Goal: Transaction & Acquisition: Purchase product/service

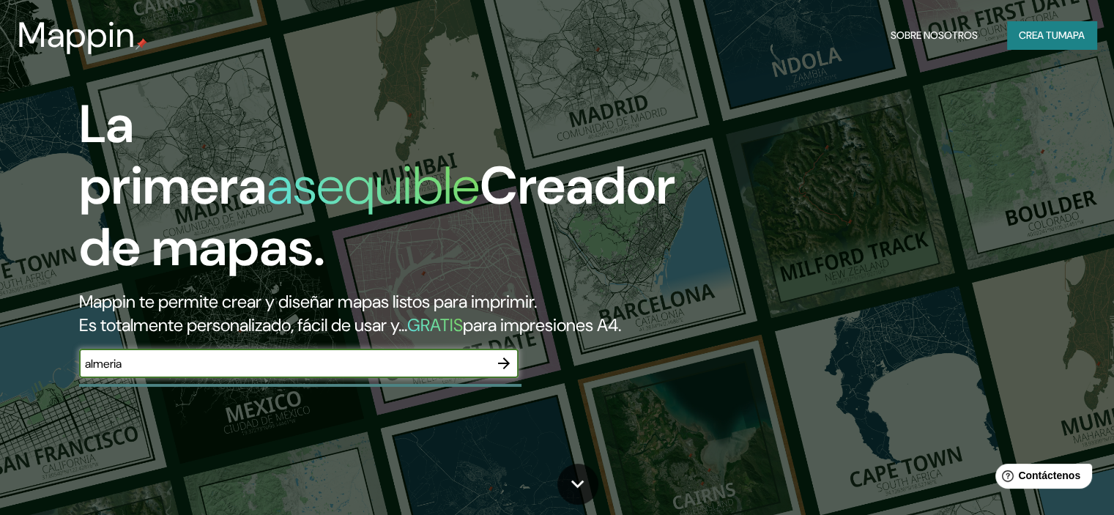
type input "almeria"
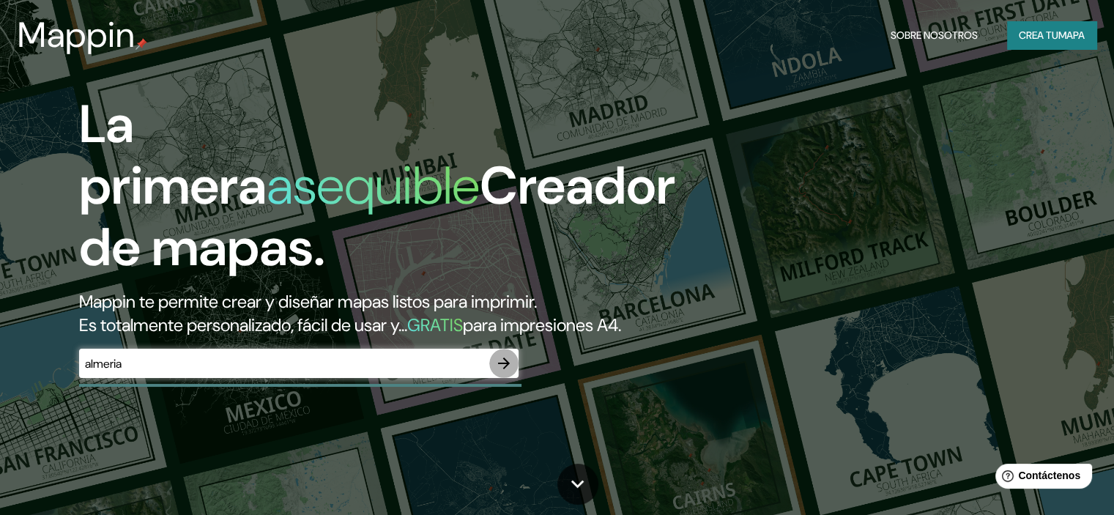
click at [502, 372] on icon "button" at bounding box center [504, 363] width 18 height 18
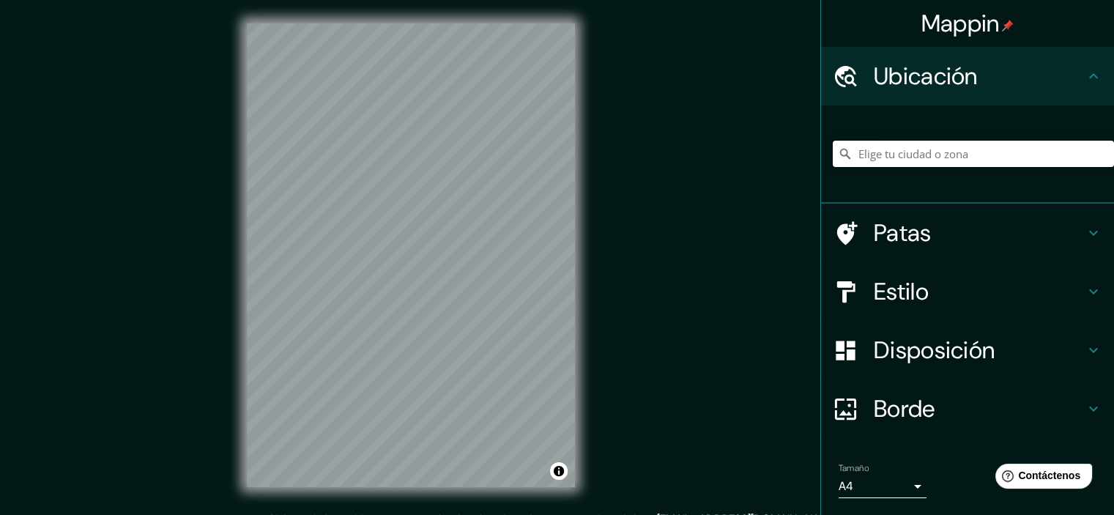
click at [903, 149] on input "Elige tu ciudad o zona" at bounding box center [973, 154] width 281 height 26
click at [1069, 154] on input "[STREET_ADDRESS][PERSON_NAME][PERSON_NAME]" at bounding box center [973, 154] width 281 height 26
drag, startPoint x: 1067, startPoint y: 154, endPoint x: 1079, endPoint y: 151, distance: 12.3
click at [1079, 151] on input "[STREET_ADDRESS][PERSON_NAME][PERSON_NAME]" at bounding box center [973, 154] width 281 height 26
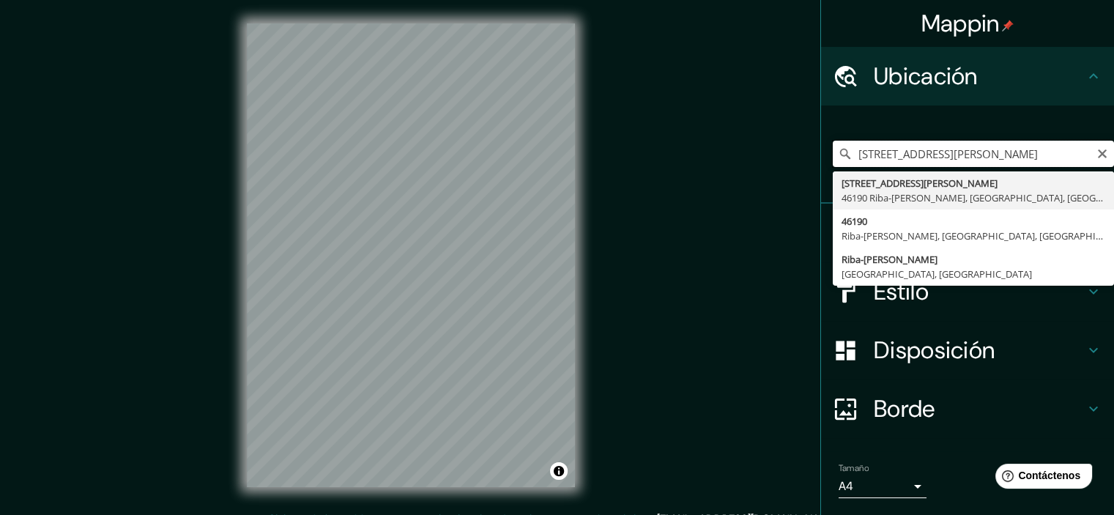
scroll to position [0, 0]
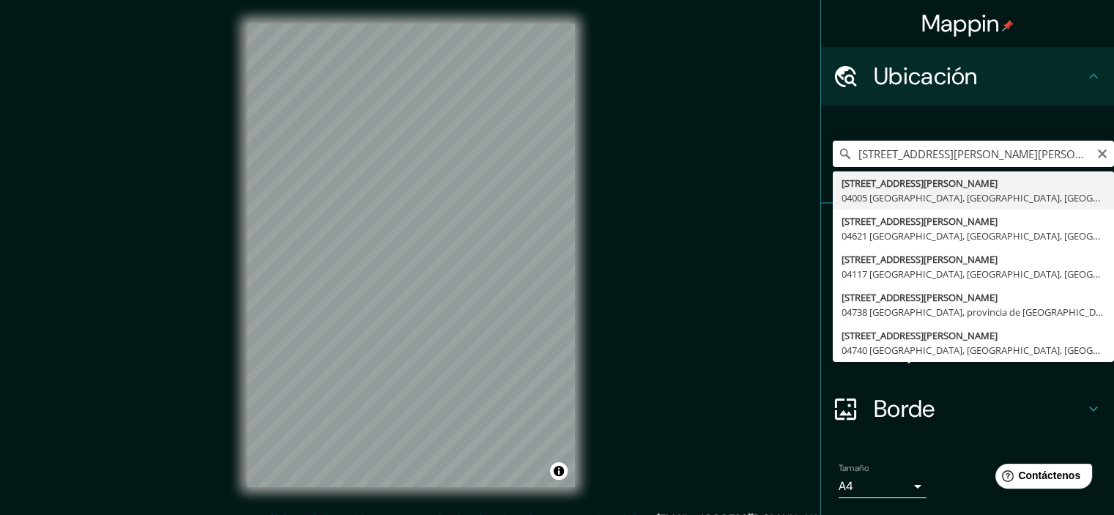
type input "[STREET_ADDRESS][PERSON_NAME]"
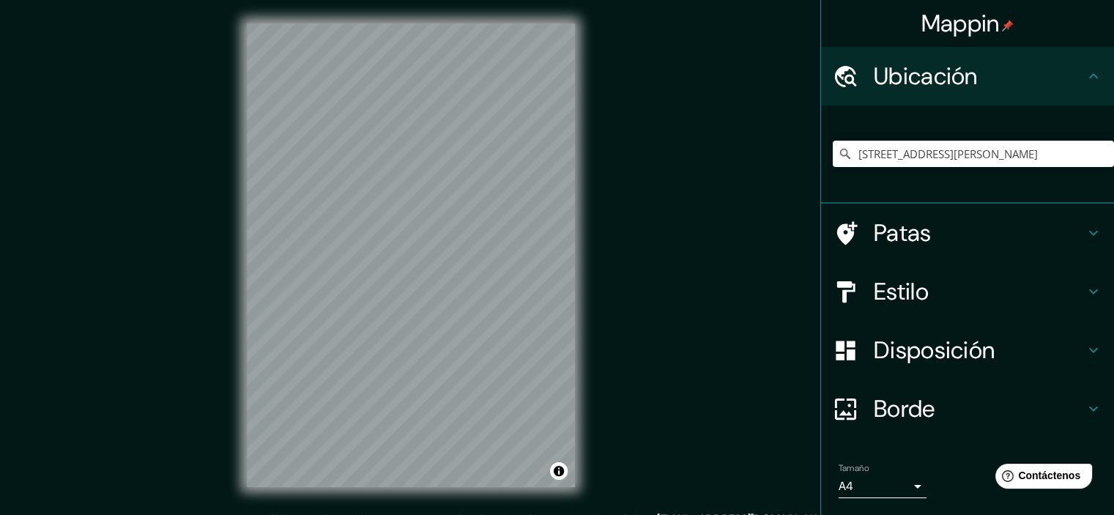
click at [915, 232] on font "Patas" at bounding box center [903, 232] width 58 height 31
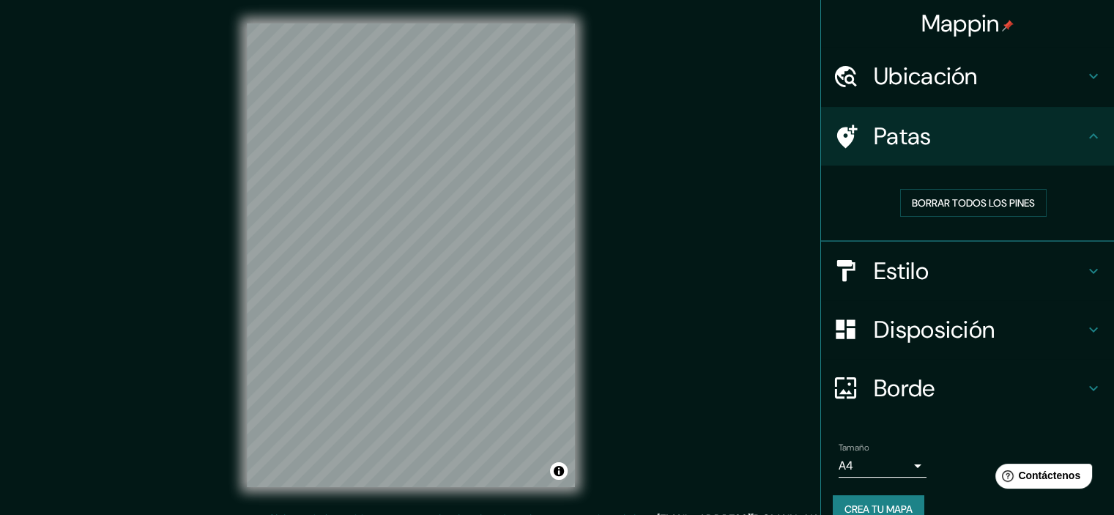
click at [959, 146] on h4 "Patas" at bounding box center [979, 136] width 211 height 29
click at [970, 272] on h4 "Estilo" at bounding box center [979, 270] width 211 height 29
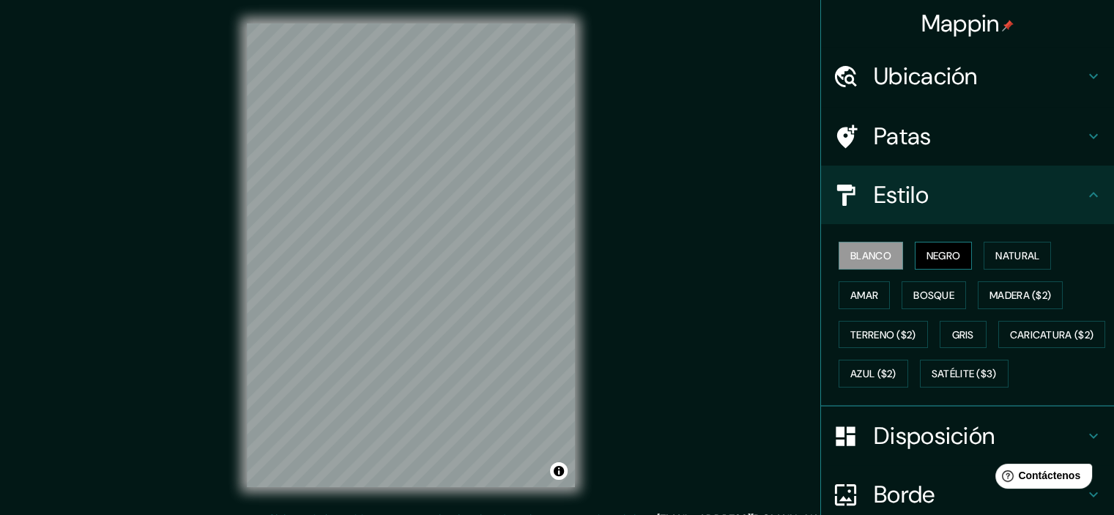
click at [936, 261] on font "Negro" at bounding box center [943, 255] width 34 height 13
click at [995, 263] on font "Natural" at bounding box center [1017, 255] width 44 height 19
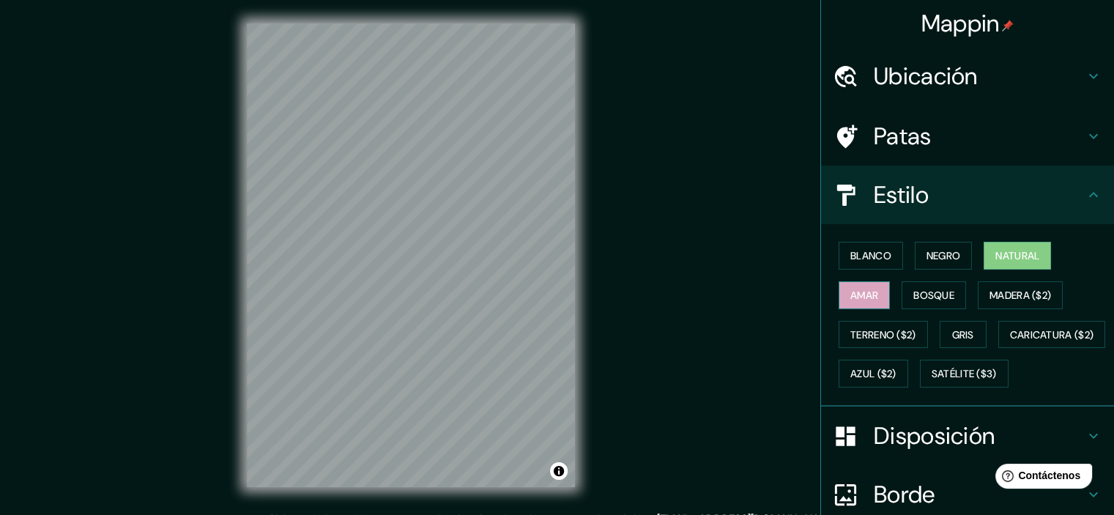
click at [864, 288] on font "Amar" at bounding box center [864, 294] width 28 height 13
click at [902, 295] on button "Bosque" at bounding box center [933, 295] width 64 height 28
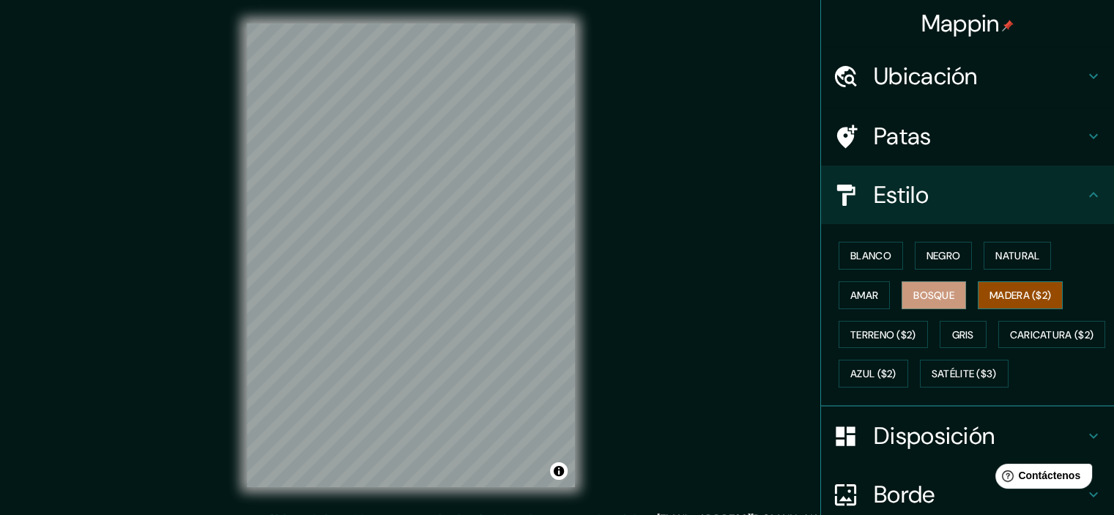
click at [999, 291] on font "Madera ($2)" at bounding box center [1020, 294] width 62 height 13
click at [898, 328] on font "Terreno ($2)" at bounding box center [883, 334] width 66 height 13
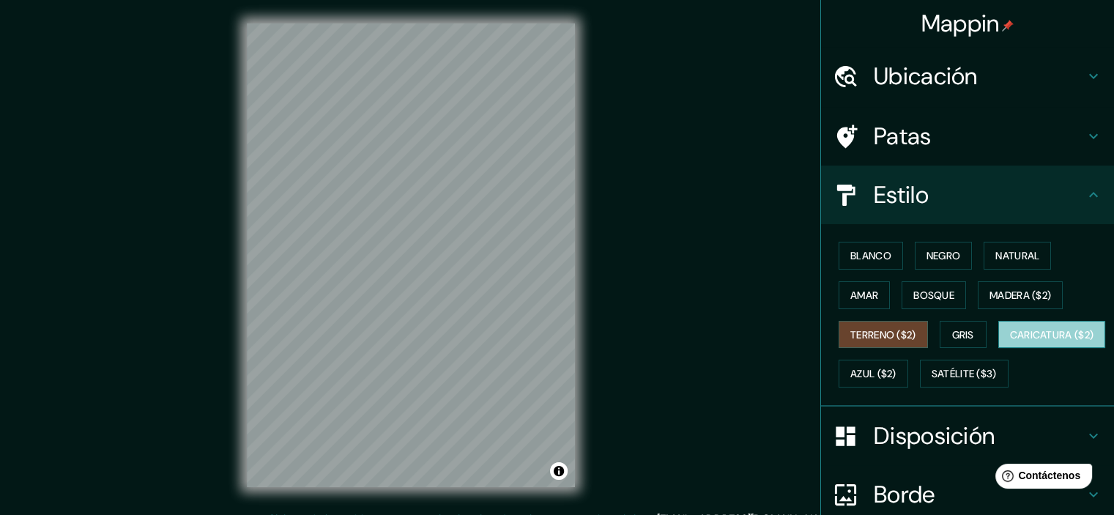
click at [1010, 344] on font "Caricatura ($2)" at bounding box center [1052, 334] width 84 height 19
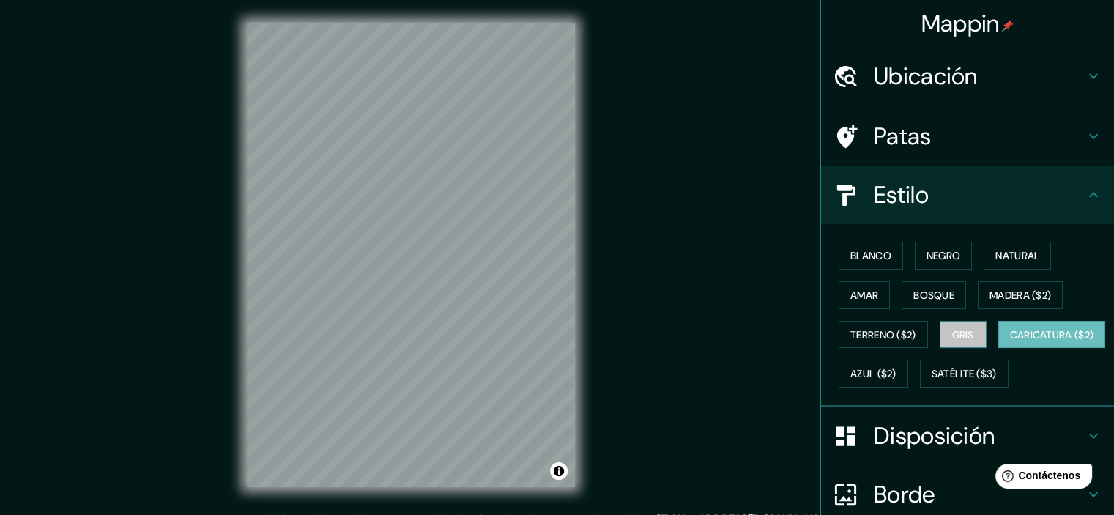
click at [952, 336] on font "Gris" at bounding box center [963, 334] width 22 height 13
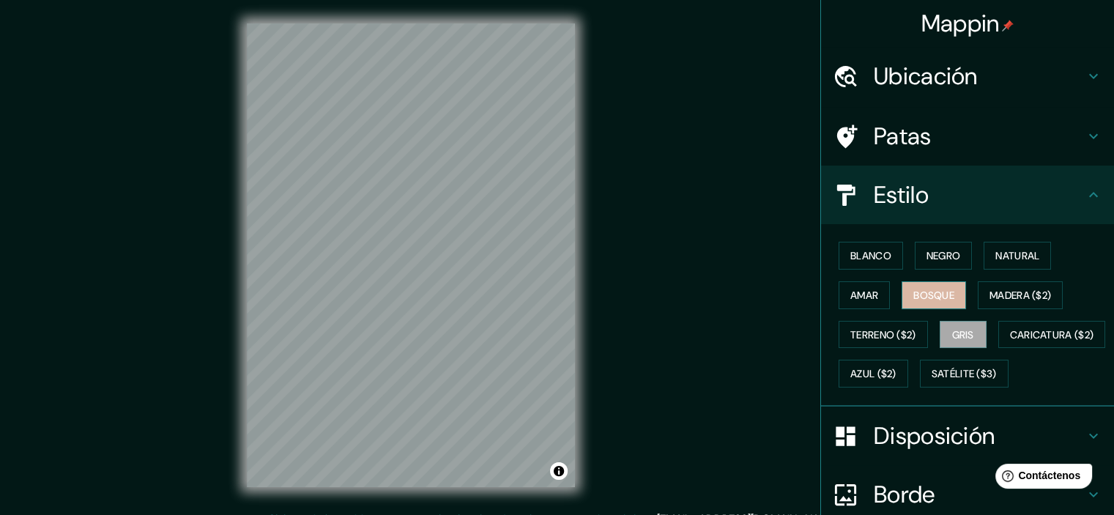
click at [913, 295] on font "Bosque" at bounding box center [933, 294] width 41 height 13
click at [855, 292] on font "Amar" at bounding box center [864, 294] width 28 height 13
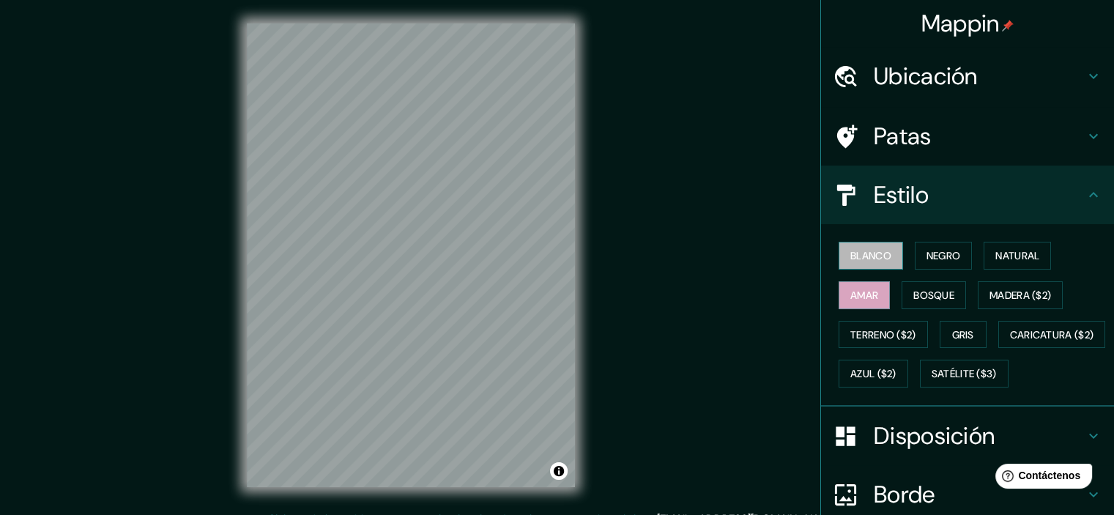
click at [866, 261] on font "Blanco" at bounding box center [870, 255] width 41 height 13
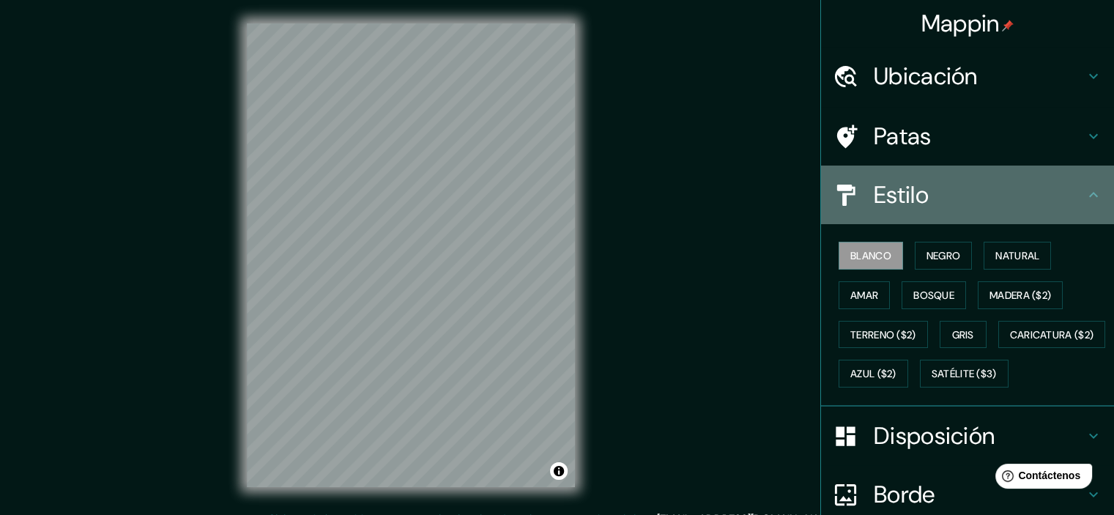
click at [874, 201] on font "Estilo" at bounding box center [901, 194] width 55 height 31
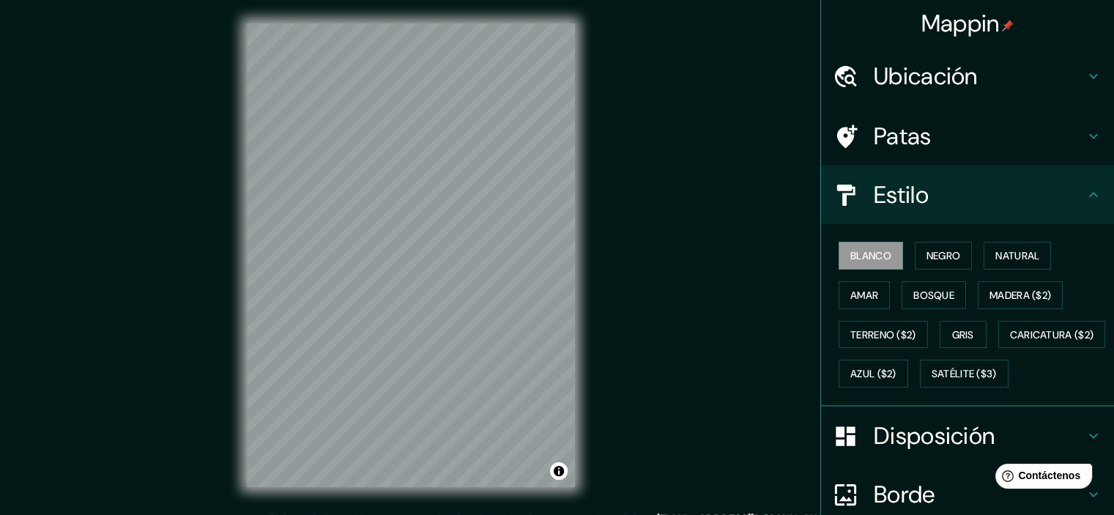
click at [892, 81] on font "Ubicación" at bounding box center [926, 76] width 104 height 31
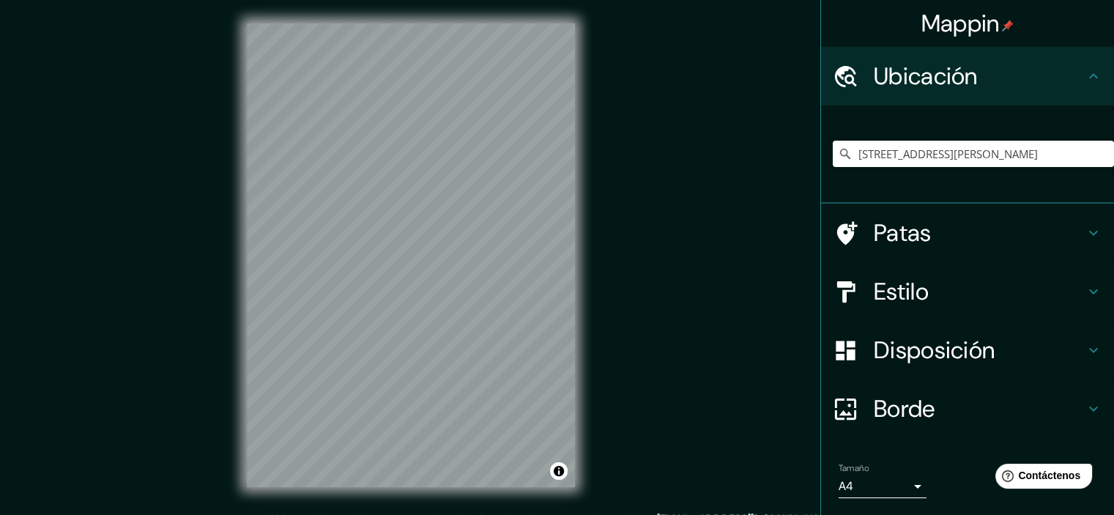
click at [892, 81] on font "Ubicación" at bounding box center [926, 76] width 104 height 31
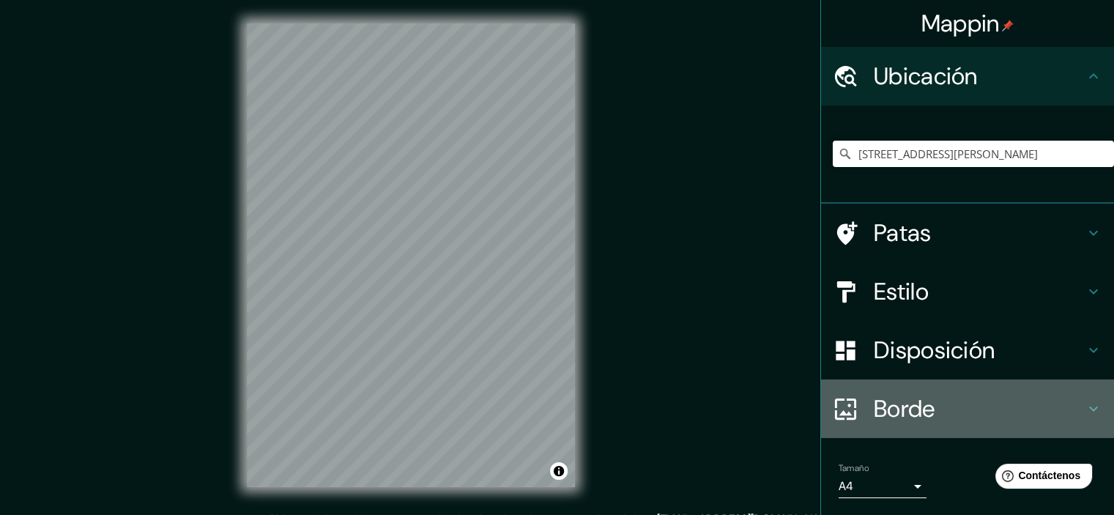
click at [923, 403] on font "Borde" at bounding box center [905, 408] width 62 height 31
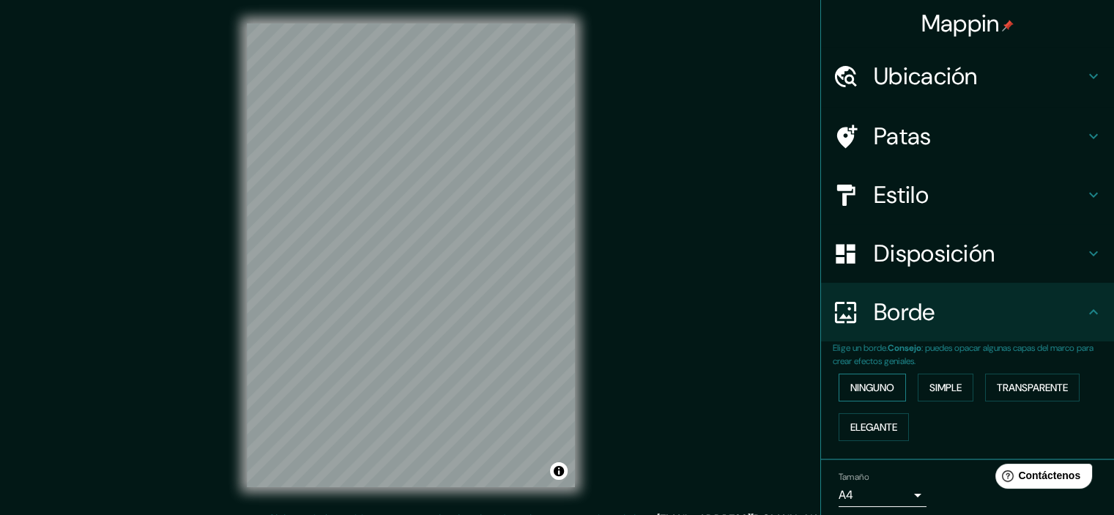
click at [861, 389] on font "Ninguno" at bounding box center [872, 387] width 44 height 13
click at [931, 392] on font "Simple" at bounding box center [945, 387] width 32 height 13
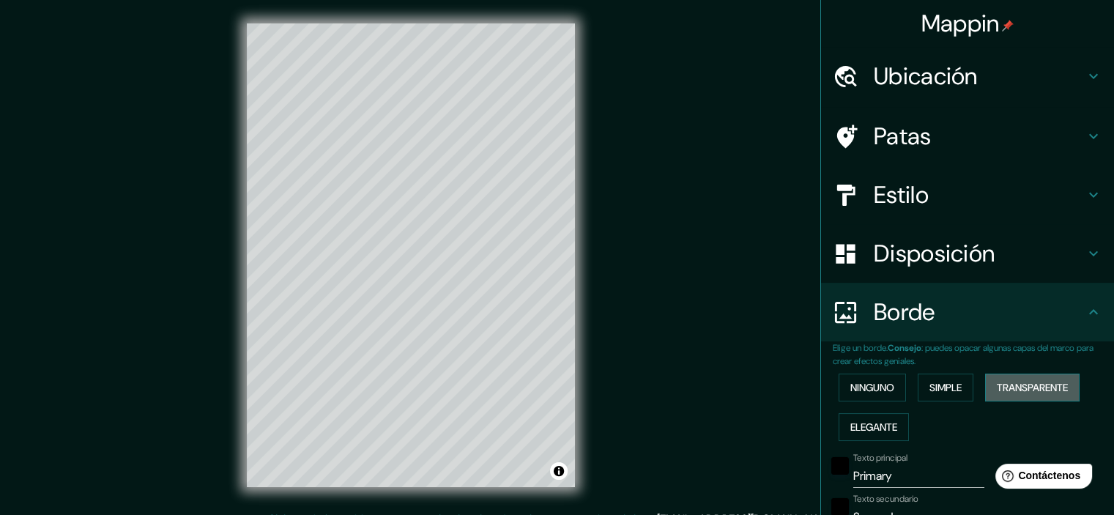
click at [1035, 389] on font "Transparente" at bounding box center [1032, 387] width 71 height 13
click at [859, 433] on font "Elegante" at bounding box center [873, 426] width 47 height 19
click at [854, 385] on font "Ninguno" at bounding box center [872, 387] width 44 height 13
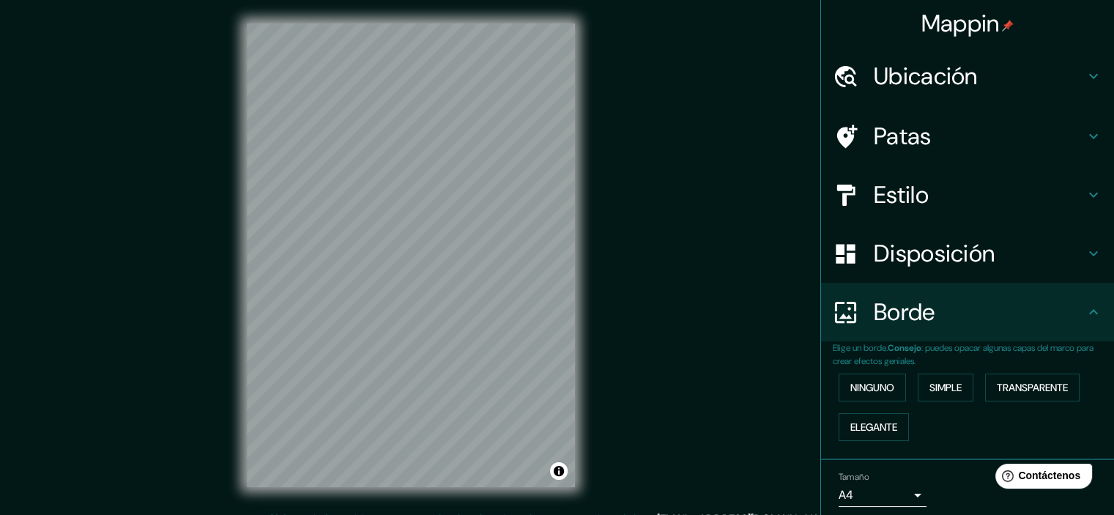
click at [881, 491] on body "Mappin Ubicación [STREET_ADDRESS][PERSON_NAME] Patas Estilo Disposición Borde E…" at bounding box center [557, 257] width 1114 height 515
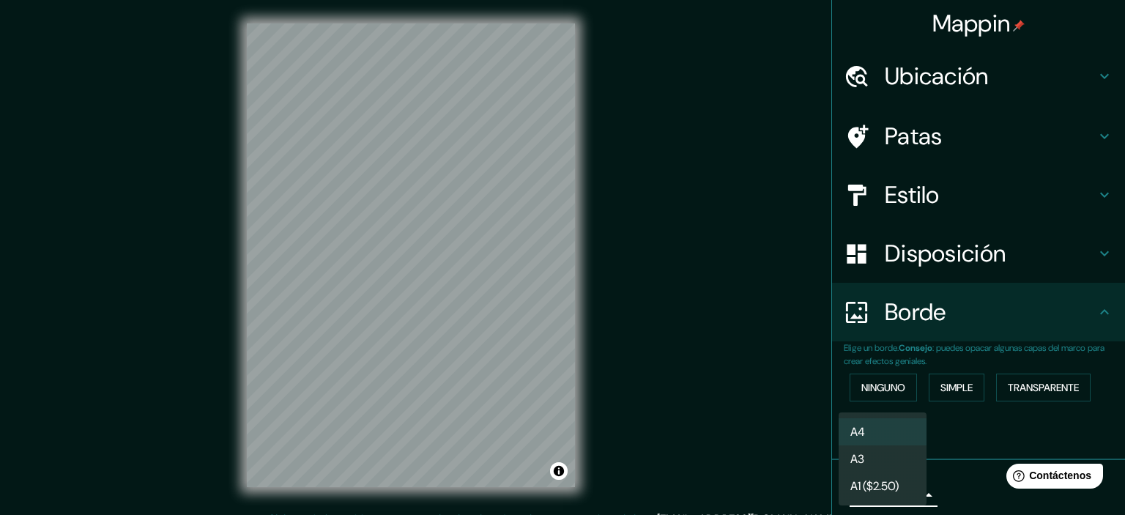
click at [950, 476] on div at bounding box center [562, 257] width 1125 height 515
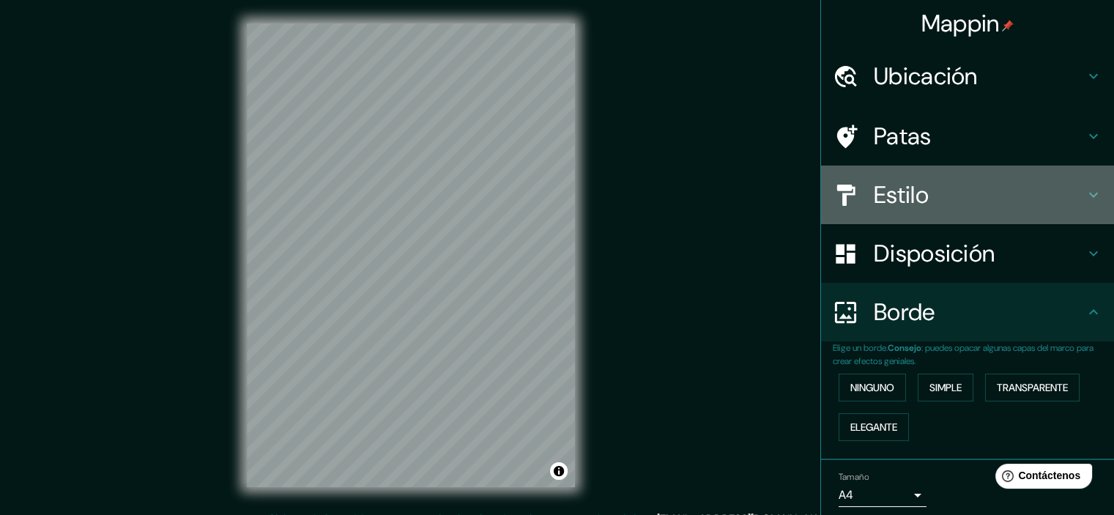
click at [957, 182] on h4 "Estilo" at bounding box center [979, 194] width 211 height 29
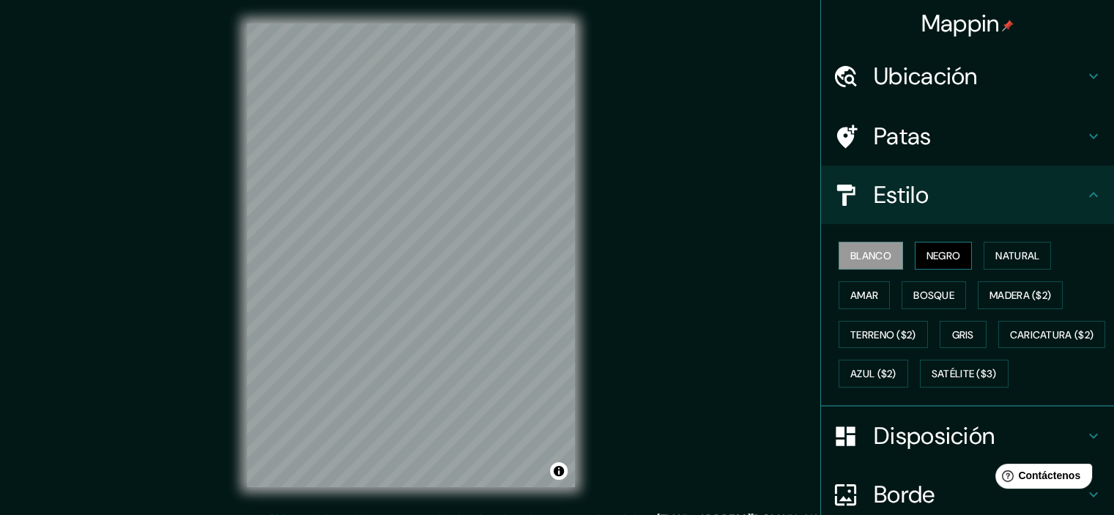
click at [943, 257] on font "Negro" at bounding box center [943, 255] width 34 height 13
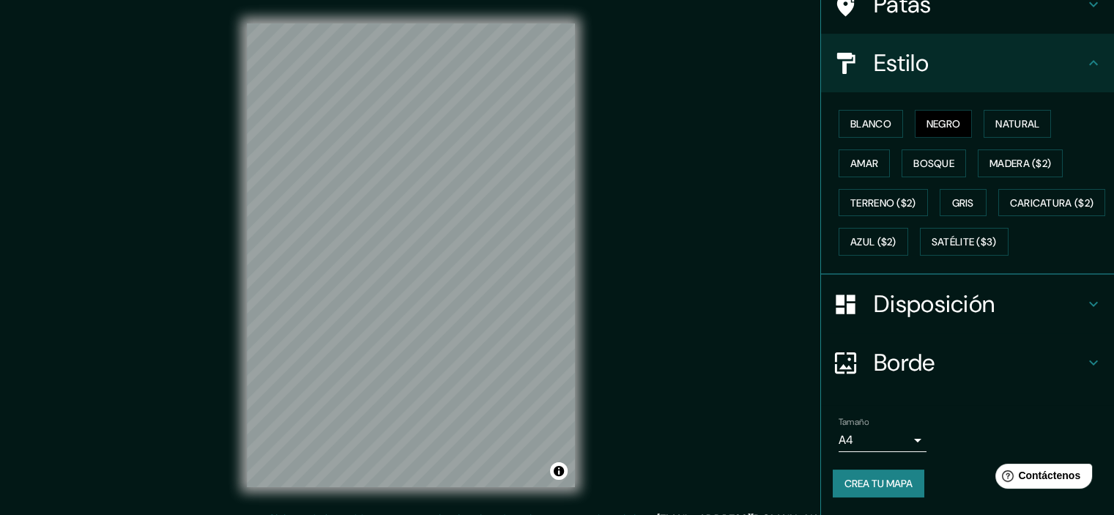
scroll to position [167, 0]
click at [875, 299] on font "Disposición" at bounding box center [934, 303] width 121 height 31
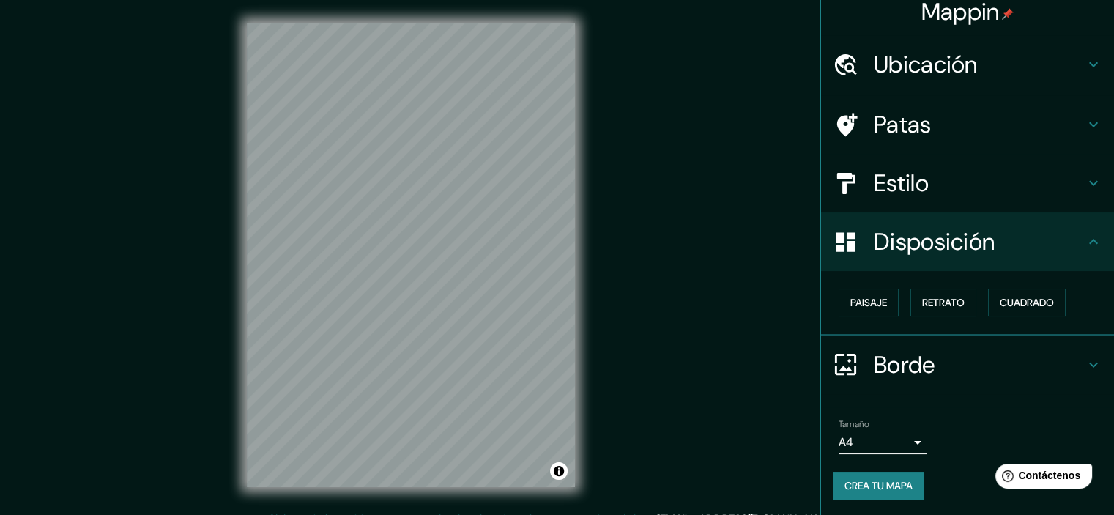
scroll to position [12, 0]
click at [939, 304] on font "Retrato" at bounding box center [943, 302] width 42 height 13
click at [1006, 298] on font "Cuadrado" at bounding box center [1026, 302] width 54 height 13
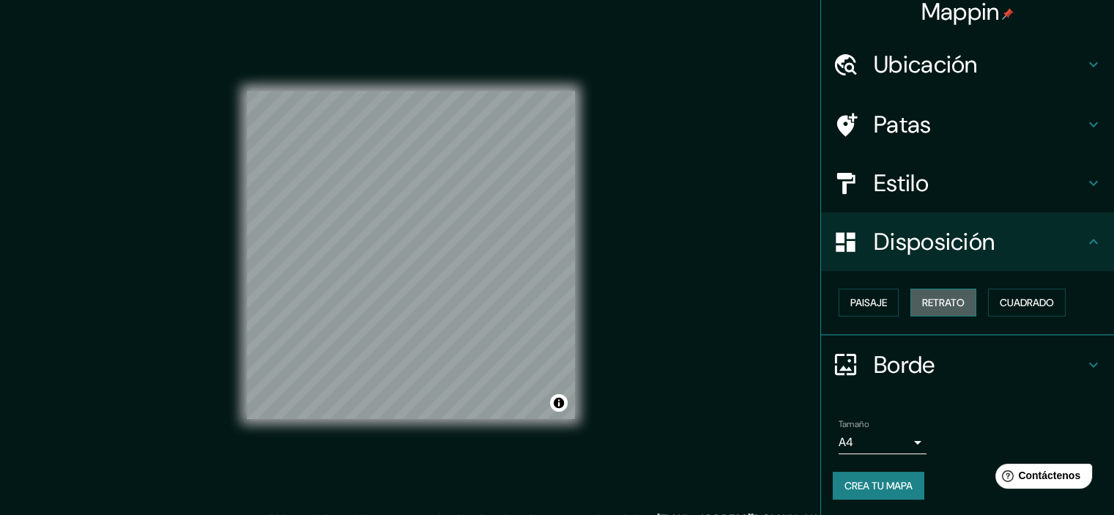
click at [927, 304] on font "Retrato" at bounding box center [943, 302] width 42 height 13
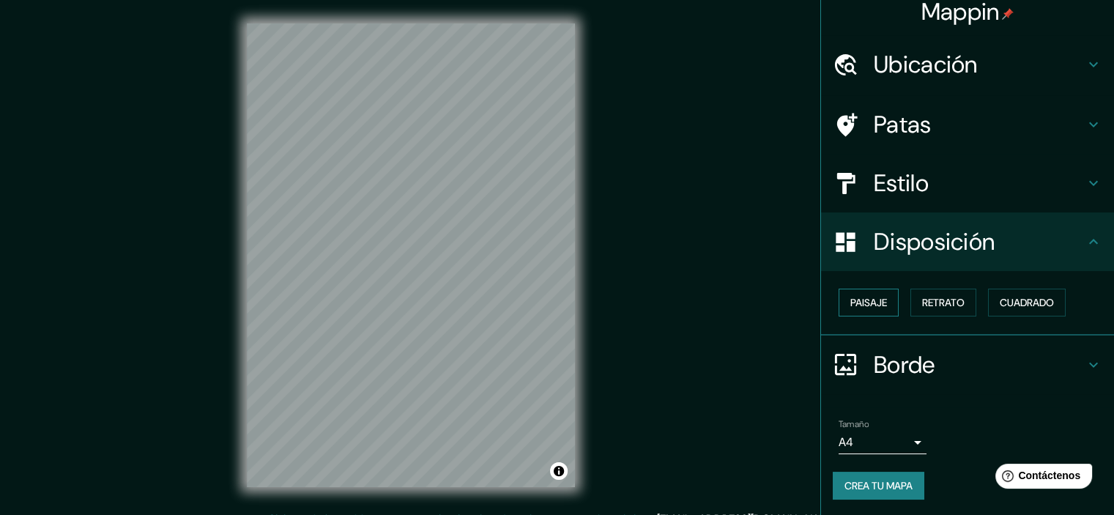
click at [853, 302] on font "Paisaje" at bounding box center [868, 302] width 37 height 13
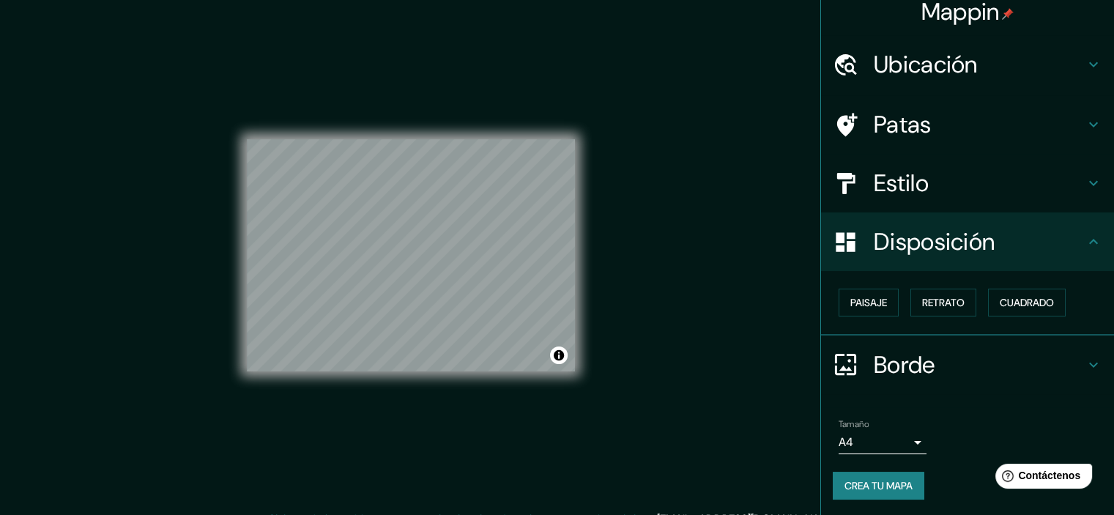
click at [751, 289] on div "Mappin Ubicación [STREET_ADDRESS][PERSON_NAME] Patas Estilo Disposición Paisaje…" at bounding box center [557, 267] width 1114 height 534
